Goal: Task Accomplishment & Management: Use online tool/utility

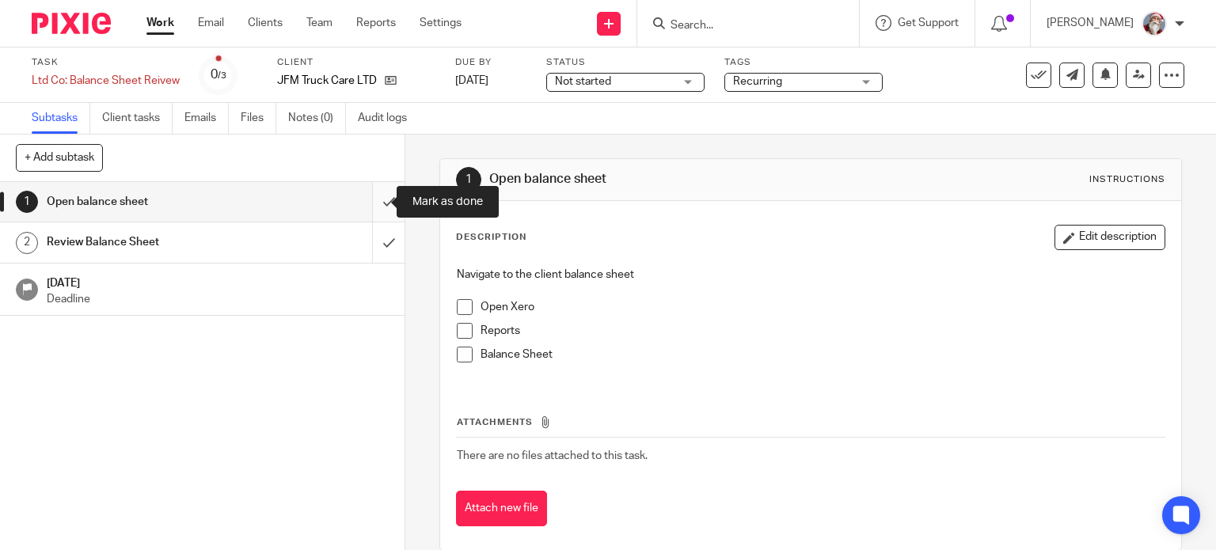
click at [370, 209] on input "submit" at bounding box center [202, 202] width 404 height 40
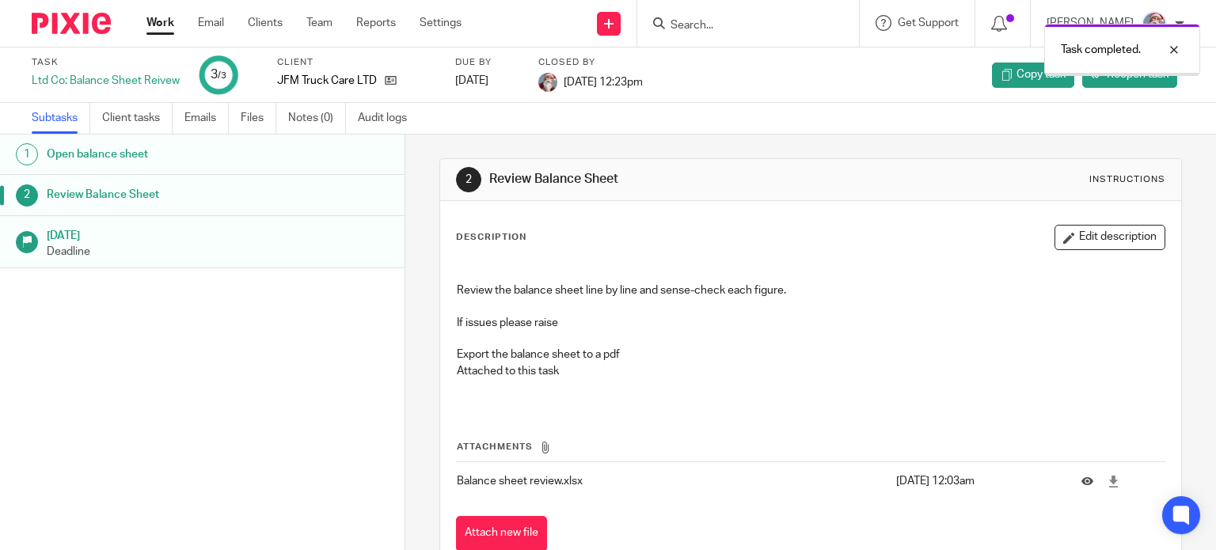
click at [163, 24] on link "Work" at bounding box center [160, 23] width 28 height 16
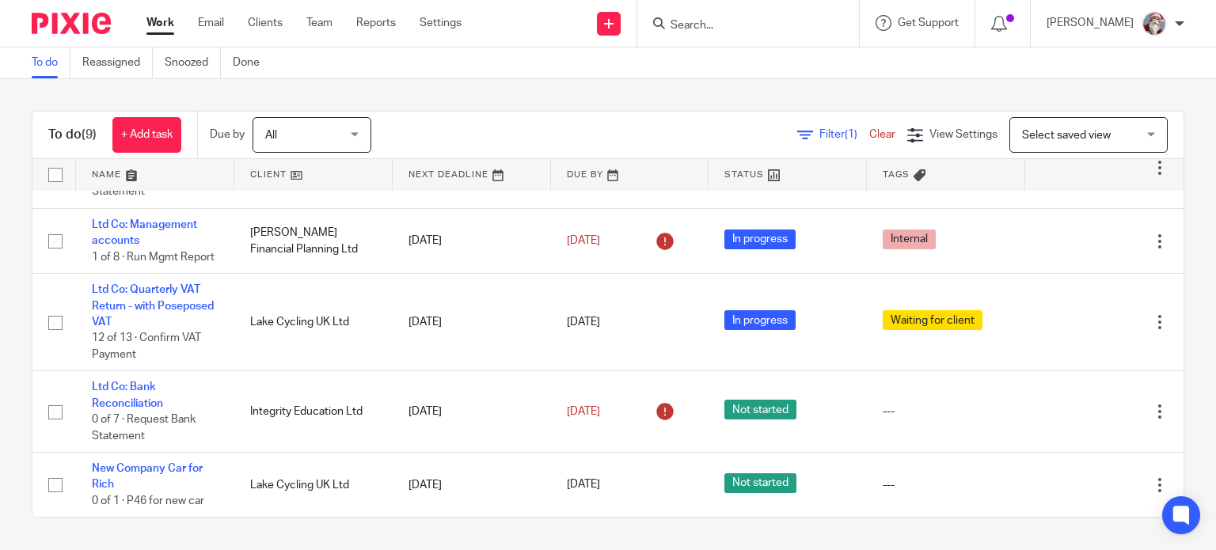
scroll to position [384, 0]
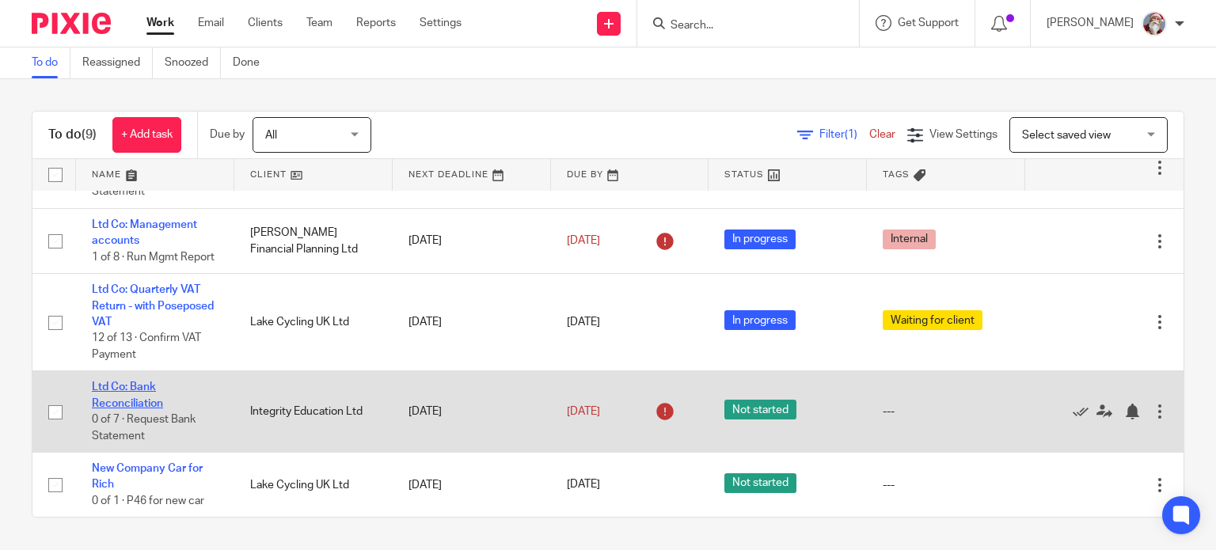
click at [153, 402] on link "Ltd Co: Bank Reconciliation" at bounding box center [127, 394] width 71 height 27
